Goal: Task Accomplishment & Management: Manage account settings

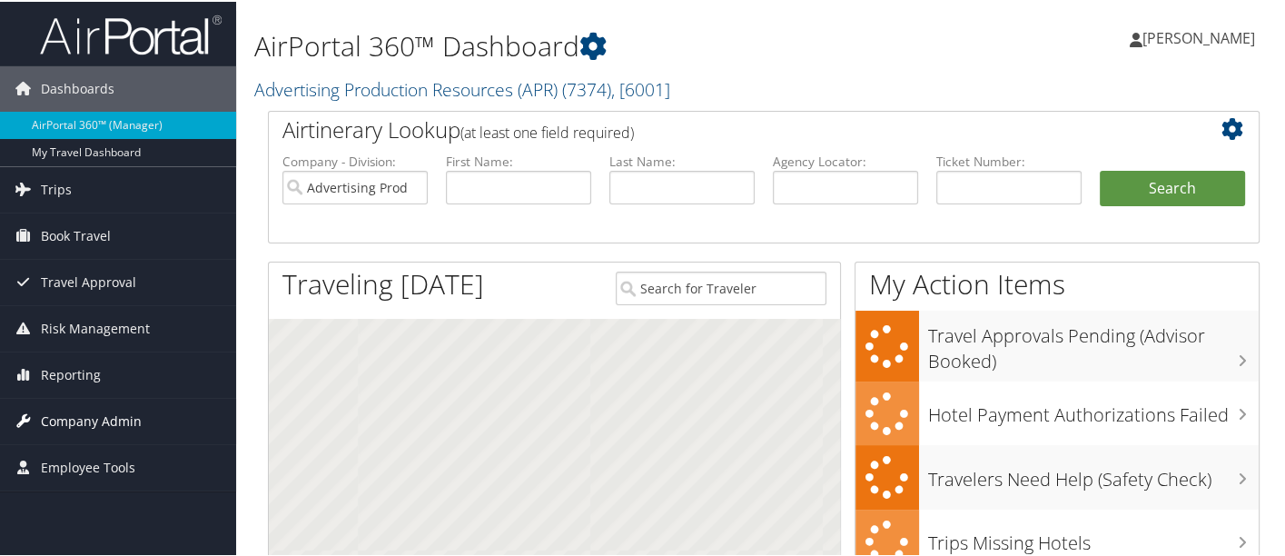
click at [124, 414] on span "Company Admin" at bounding box center [91, 419] width 101 height 45
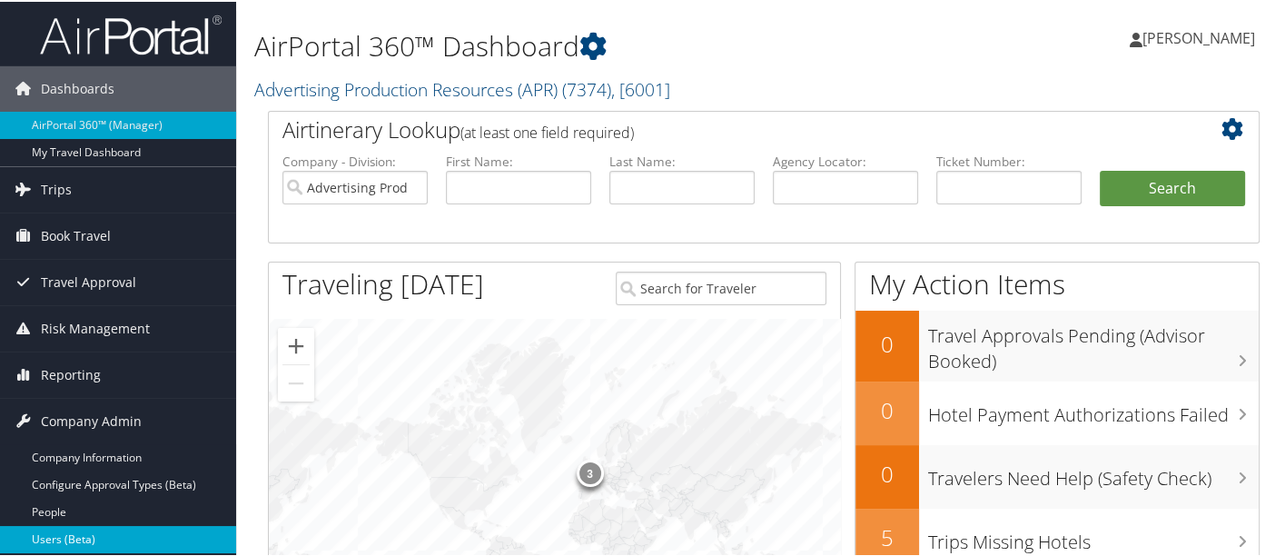
click at [132, 530] on link "Users (Beta)" at bounding box center [118, 537] width 236 height 27
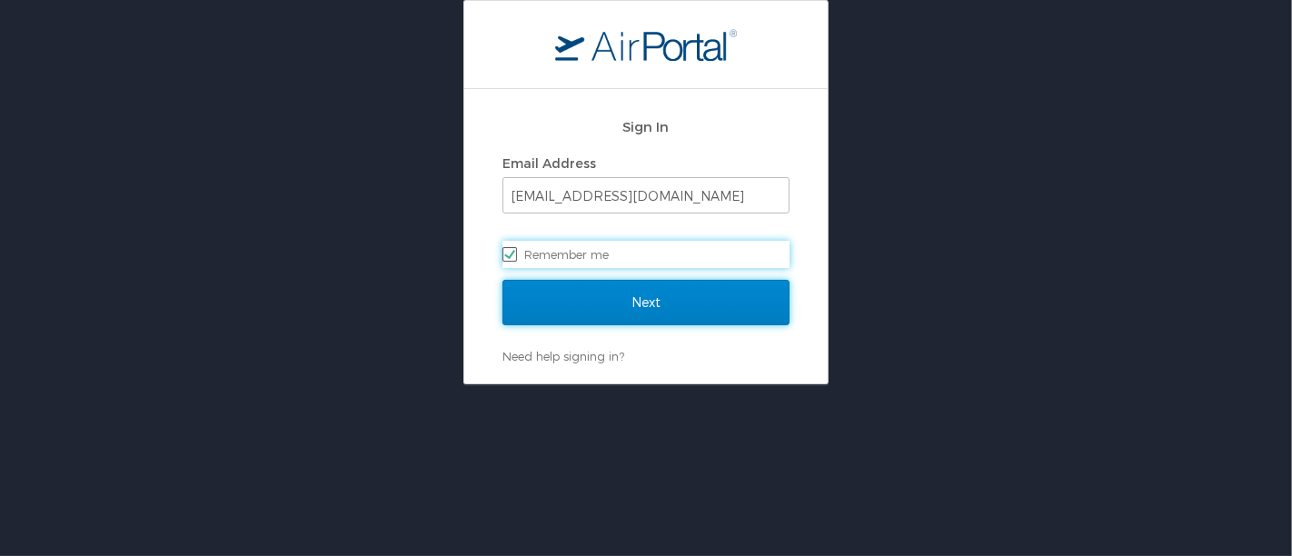
click at [635, 304] on input "Next" at bounding box center [645, 302] width 287 height 45
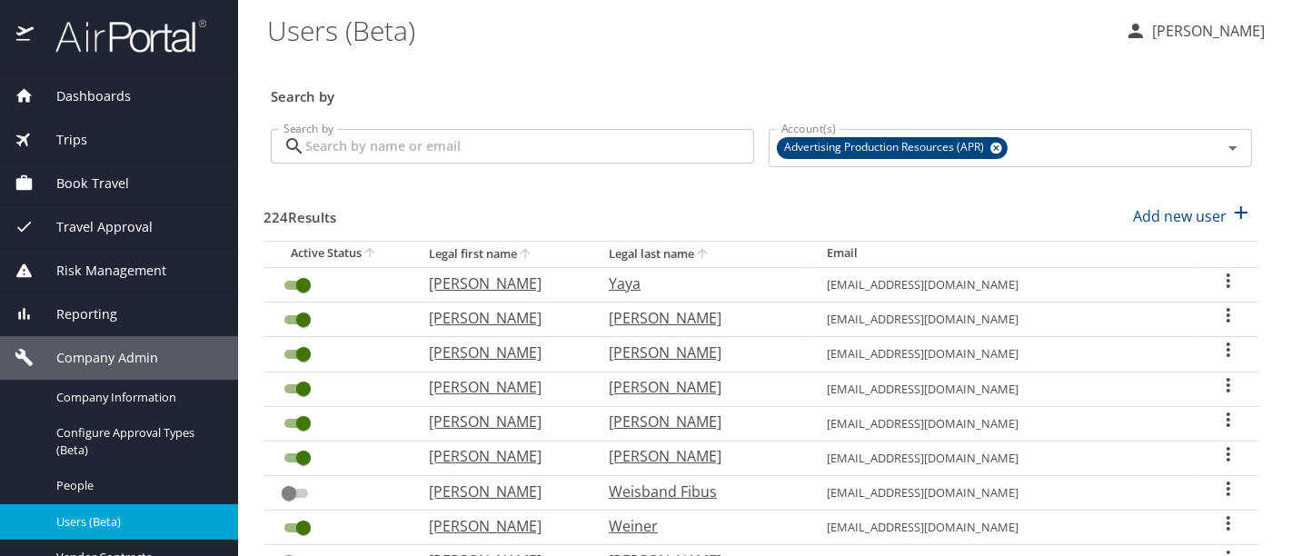
click at [392, 149] on input "Search by" at bounding box center [529, 146] width 449 height 35
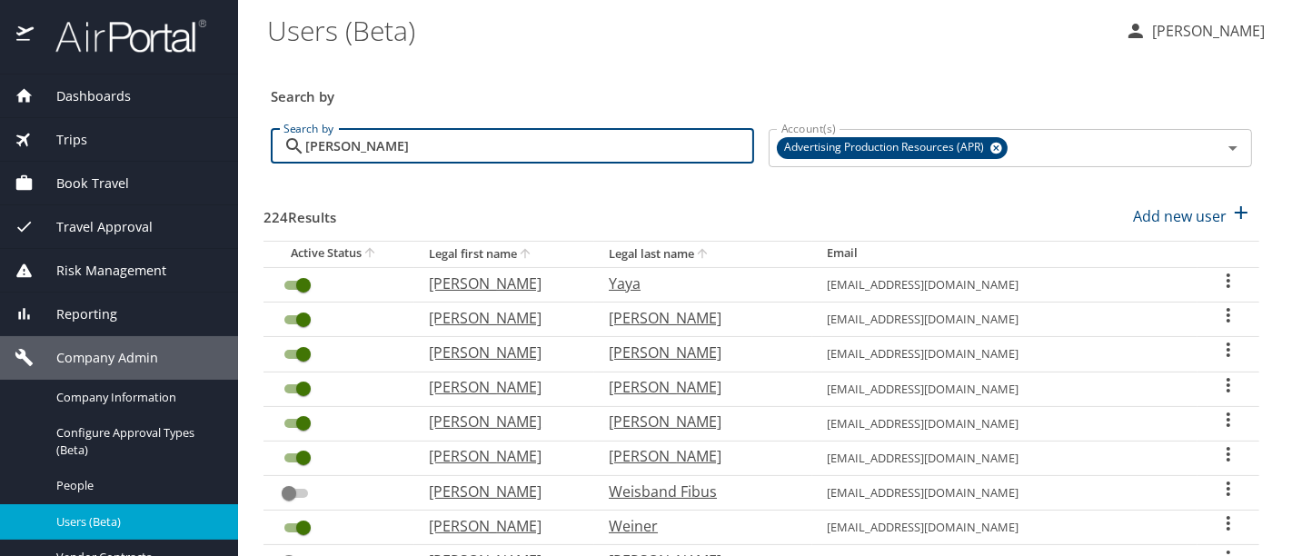
type input "[PERSON_NAME]"
checkbox input "false"
